Goal: Information Seeking & Learning: Learn about a topic

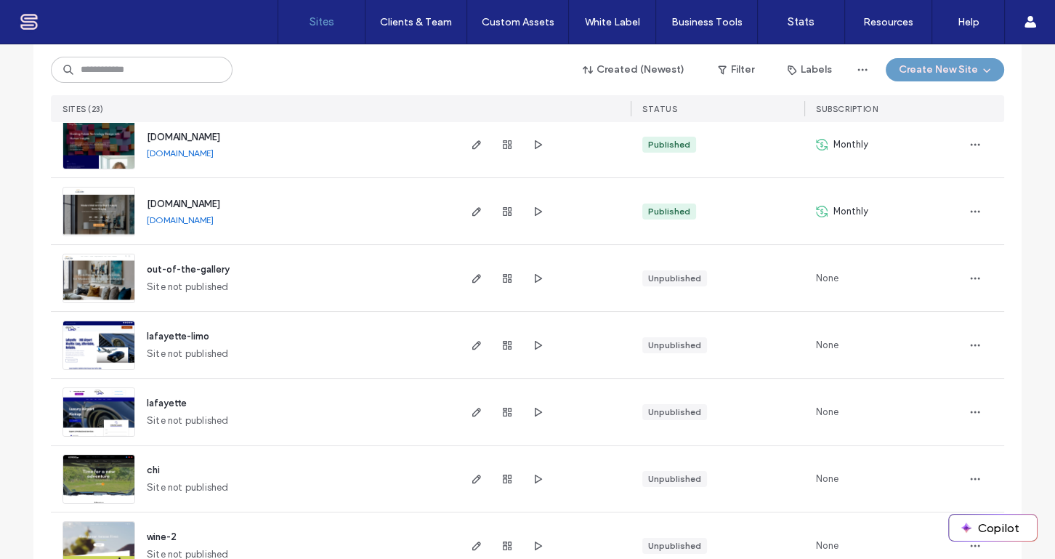
scroll to position [176, 0]
click at [502, 148] on icon "button" at bounding box center [508, 146] width 12 height 12
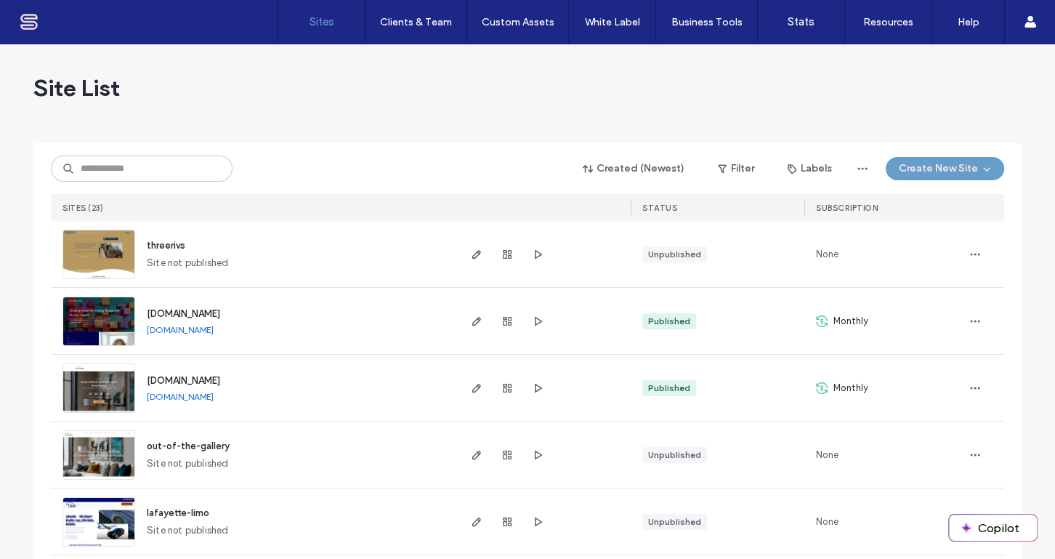
click at [784, 86] on div "Site List" at bounding box center [527, 87] width 989 height 87
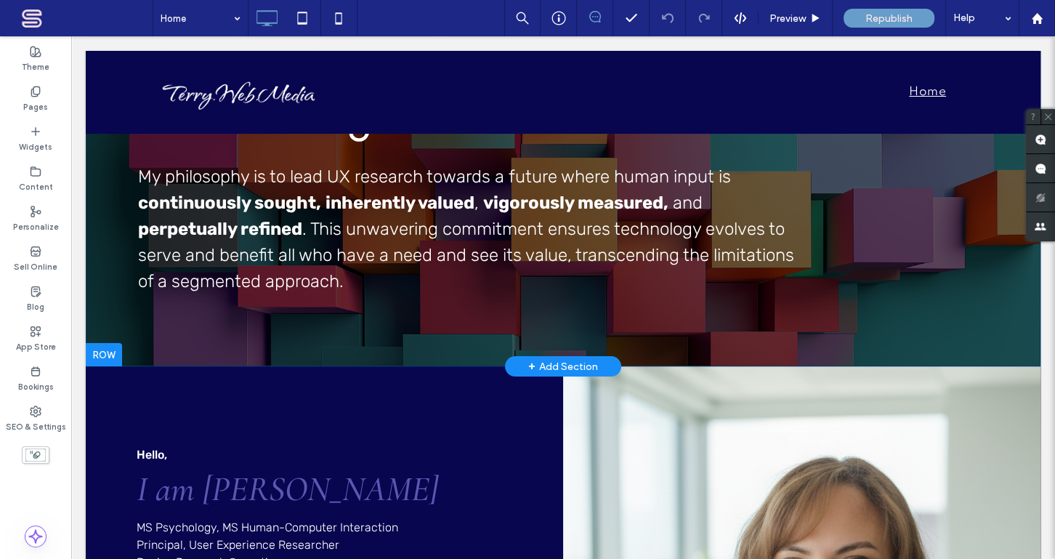
scroll to position [528, 0]
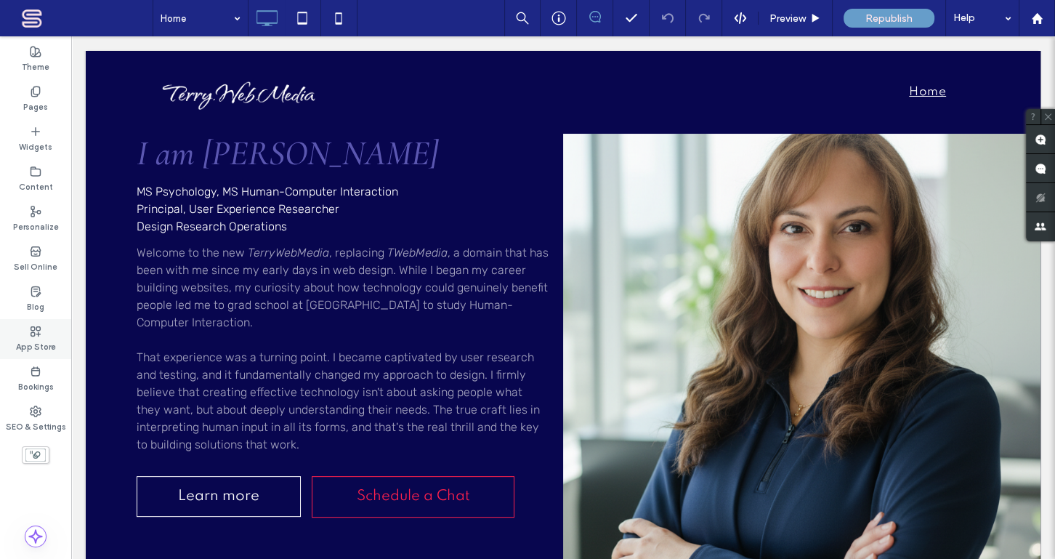
click at [36, 333] on icon at bounding box center [36, 332] width 12 height 12
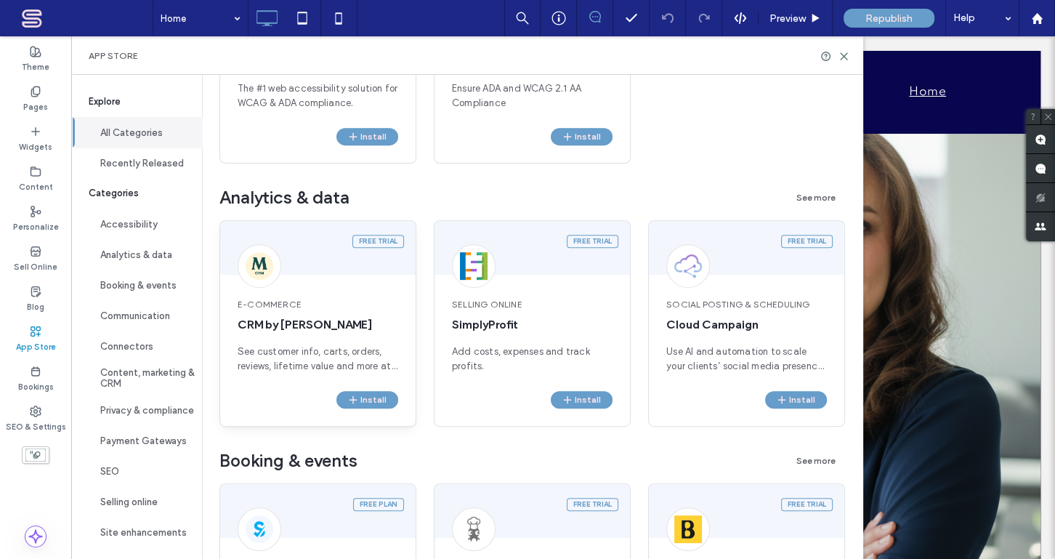
scroll to position [705, 0]
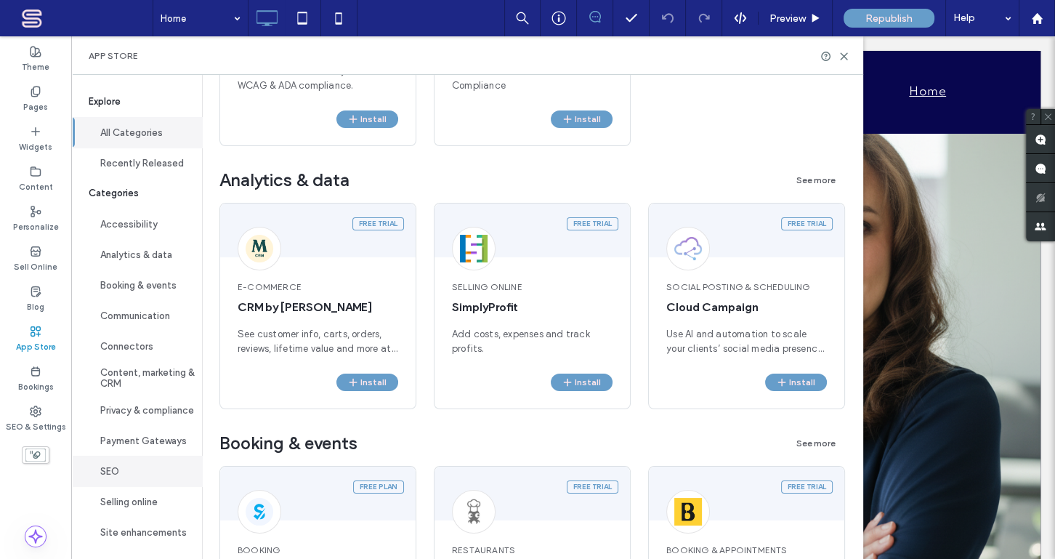
click at [132, 470] on button "SEO" at bounding box center [136, 471] width 131 height 31
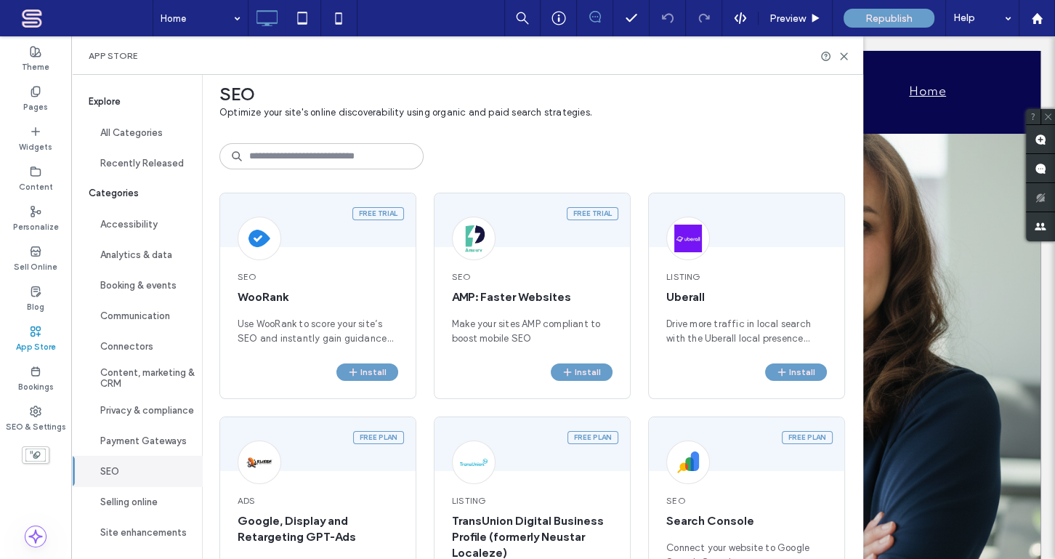
scroll to position [0, 0]
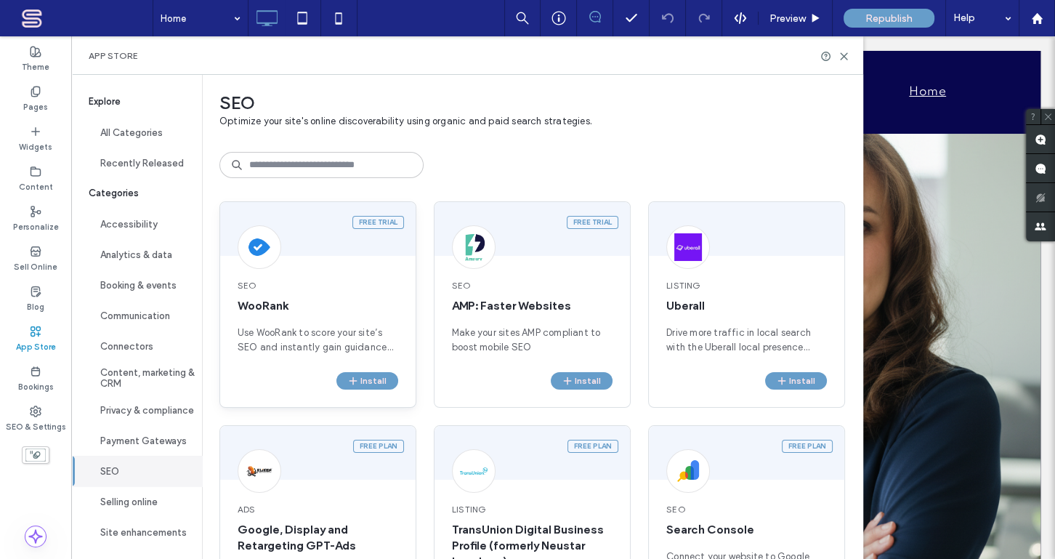
click at [324, 337] on span "Use WooRank to score your site’s SEO and instantly gain guidance and actionable…" at bounding box center [318, 340] width 161 height 29
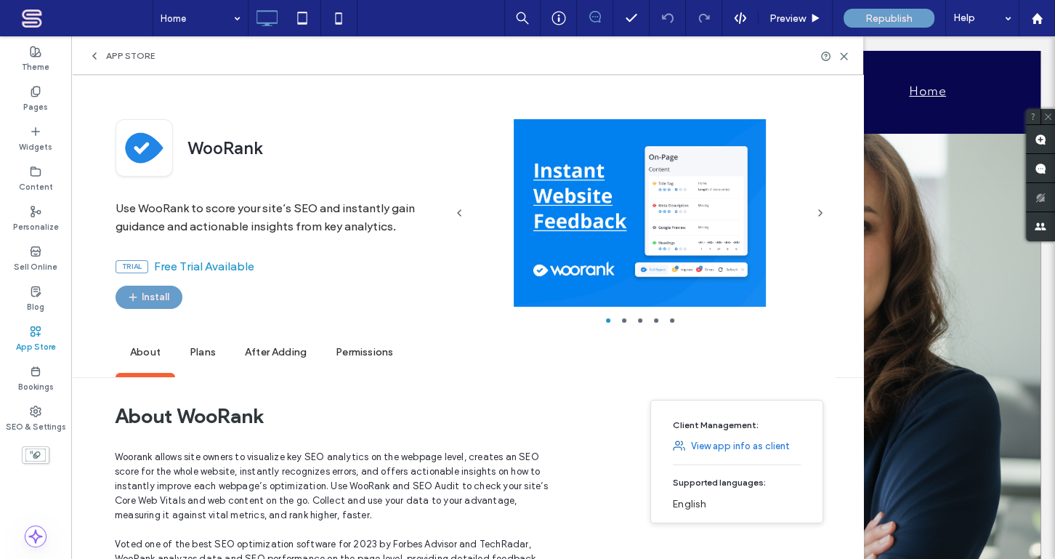
click at [201, 357] on span "Plans" at bounding box center [202, 353] width 55 height 40
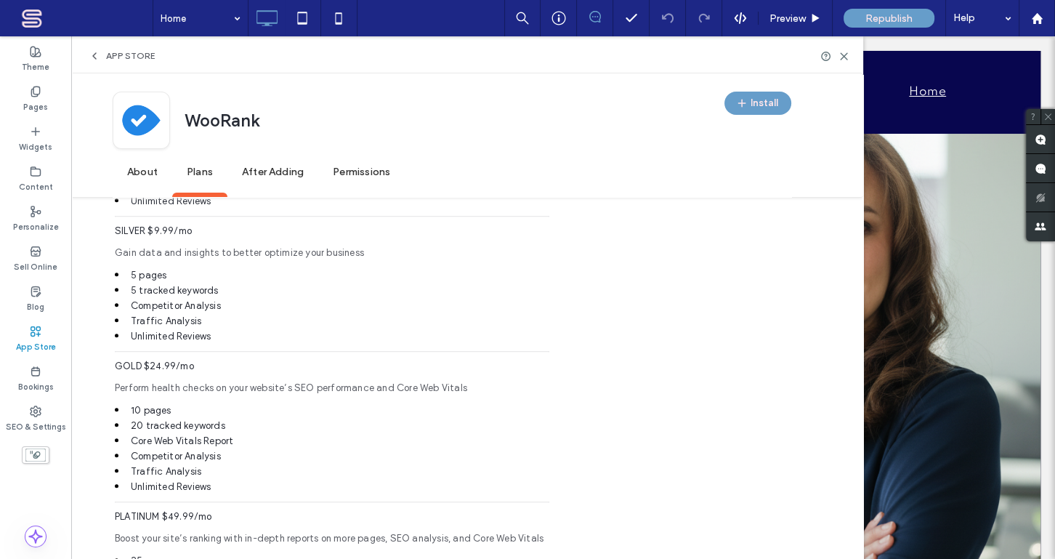
scroll to position [886, 0]
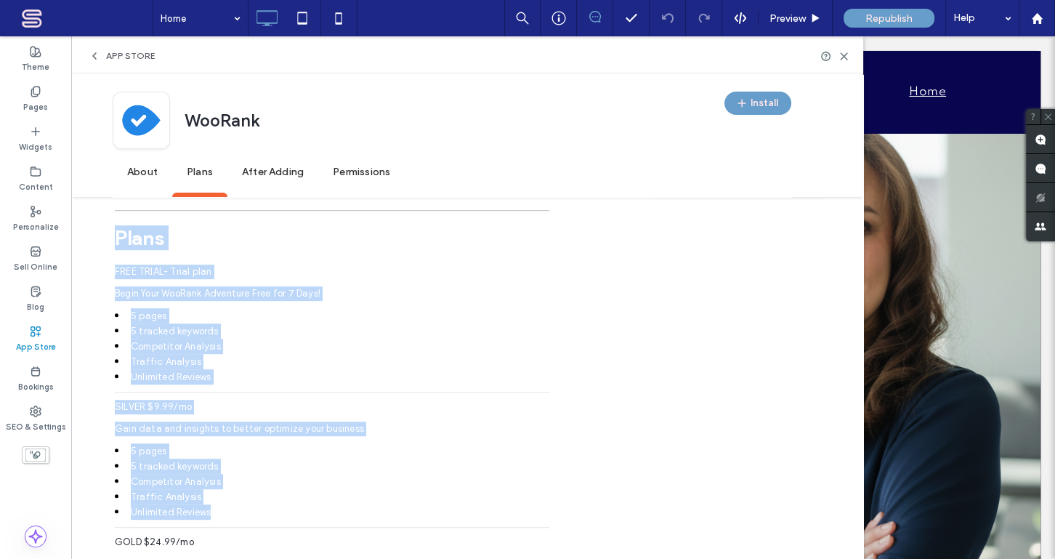
drag, startPoint x: 116, startPoint y: 220, endPoint x: 288, endPoint y: 490, distance: 319.6
click at [288, 490] on div "Plans FREE TRIAL - Trial plan Begin Your WooRank Adventure Free for 7 Days! 5 p…" at bounding box center [332, 515] width 435 height 611
copy div "Plans FREE TRIAL - Trial plan Begin Your WooRank Adventure Free for 7 Days! 5 p…"
click at [290, 443] on li "5 pages" at bounding box center [332, 450] width 435 height 15
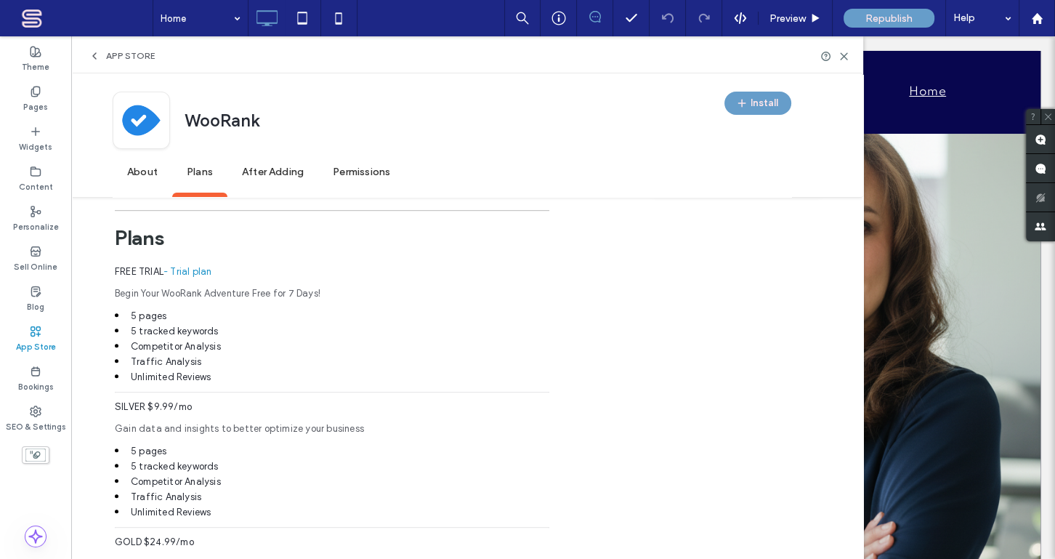
scroll to position [1062, 0]
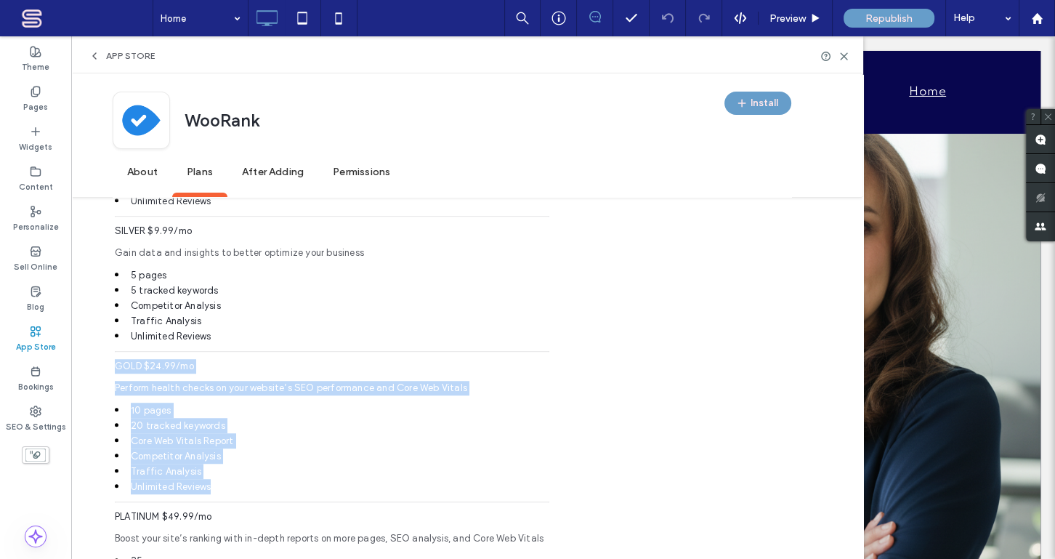
drag, startPoint x: 113, startPoint y: 347, endPoint x: 254, endPoint y: 477, distance: 191.4
click at [254, 477] on div "About WooRank Woorank allows site owners to visualize key SEO analytics on the …" at bounding box center [467, 224] width 792 height 1797
copy div "GOLD $24.99/mo Perform health checks on your website’s SEO performance and Core…"
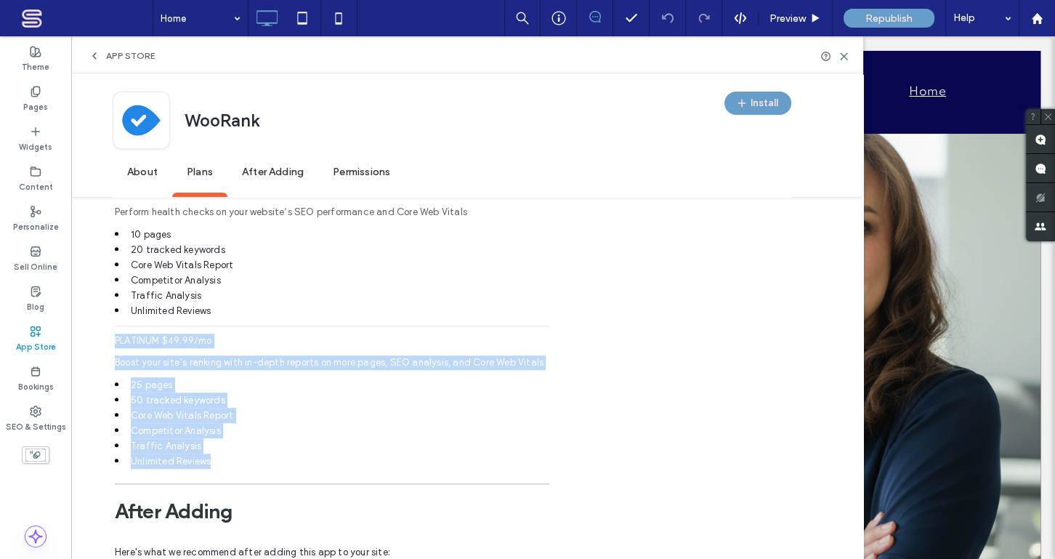
drag, startPoint x: 113, startPoint y: 321, endPoint x: 248, endPoint y: 446, distance: 184.1
click at [248, 446] on div "About WooRank Woorank allows site owners to visualize key SEO analytics on the …" at bounding box center [467, 48] width 792 height 1797
copy div "PLATINUM $49.99/mo Boost your site’s ranking with in-depth reports on more page…"
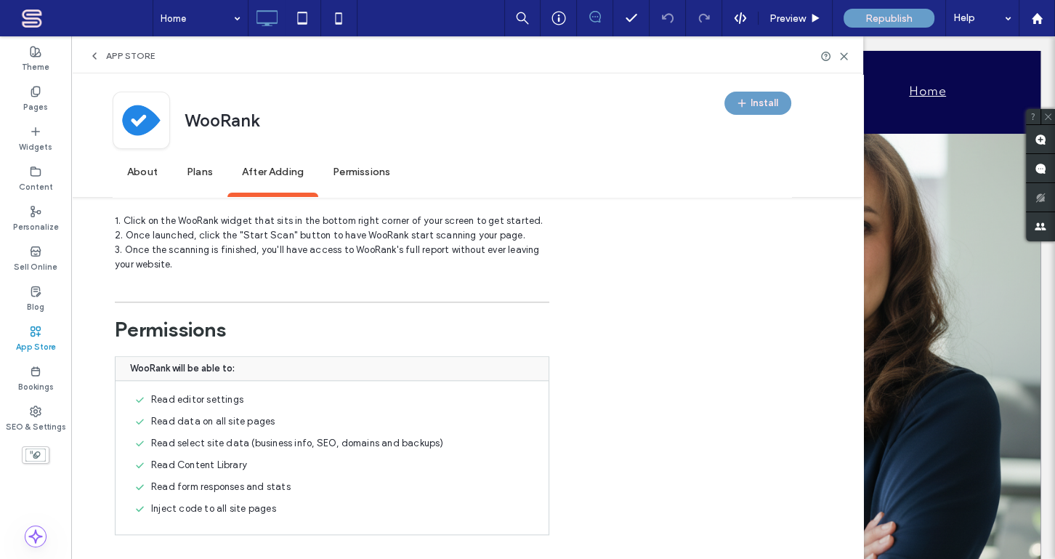
scroll to position [1610, 0]
